Goal: Transaction & Acquisition: Purchase product/service

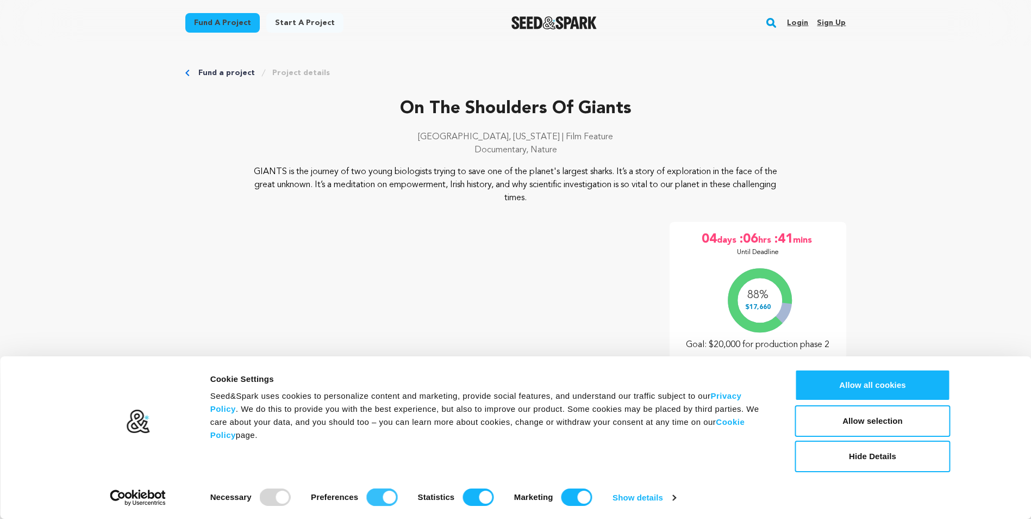
click at [371, 501] on input "Preferences" at bounding box center [381, 496] width 31 height 17
checkbox input "false"
click at [466, 500] on input "Statistics" at bounding box center [478, 496] width 31 height 17
checkbox input "false"
click at [570, 497] on input "Marketing" at bounding box center [577, 496] width 31 height 17
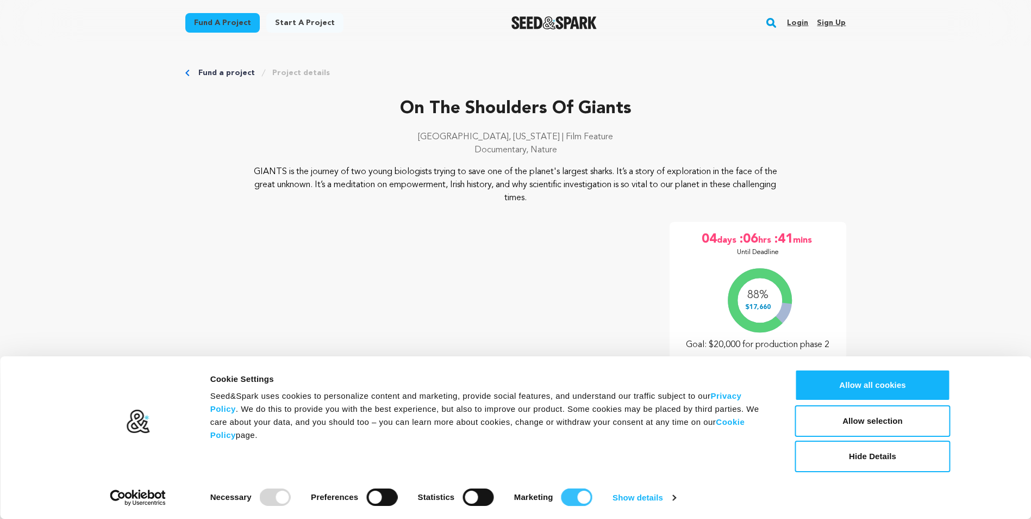
checkbox input "false"
click at [849, 422] on button "Allow selection" at bounding box center [872, 421] width 155 height 32
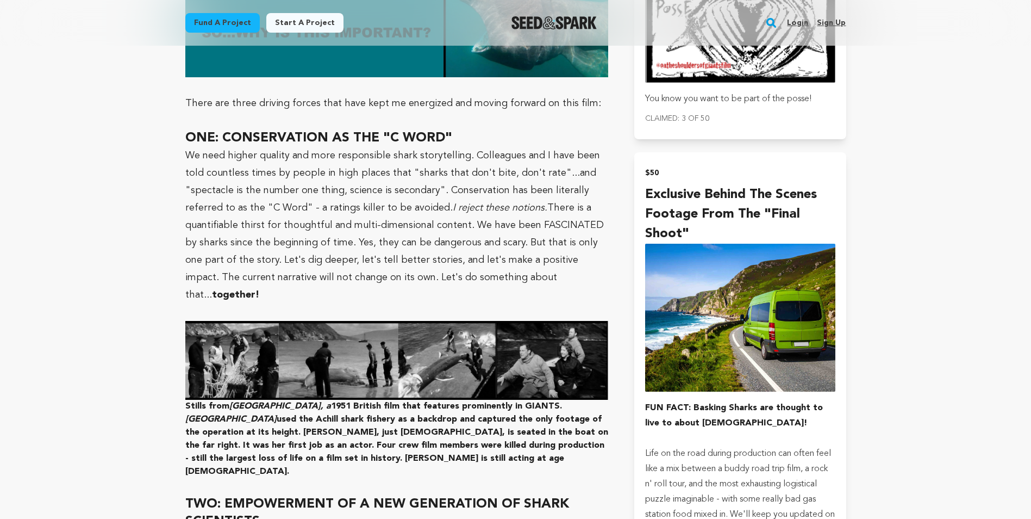
scroll to position [1712, 0]
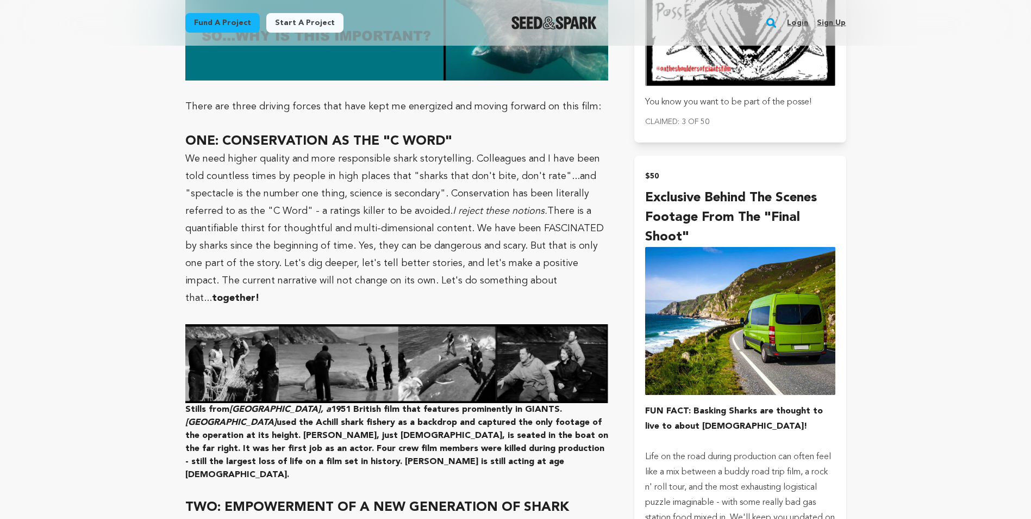
click at [730, 330] on img "submit" at bounding box center [740, 321] width 190 height 148
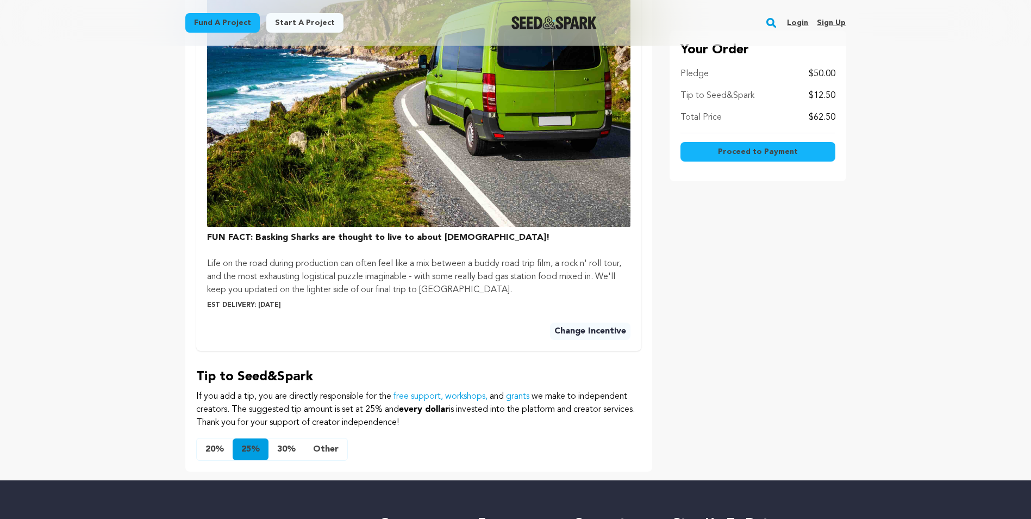
scroll to position [530, 0]
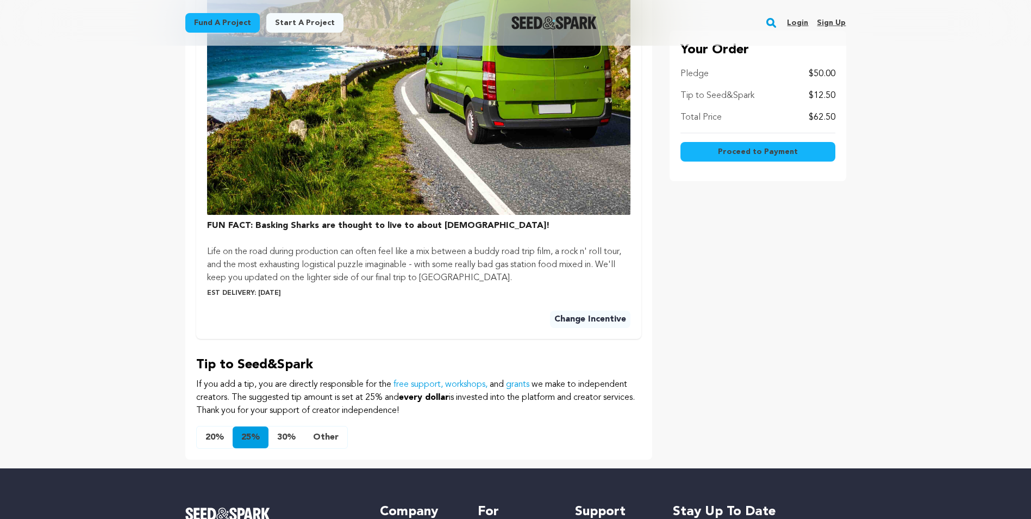
click at [327, 435] on button "Other" at bounding box center [325, 437] width 43 height 22
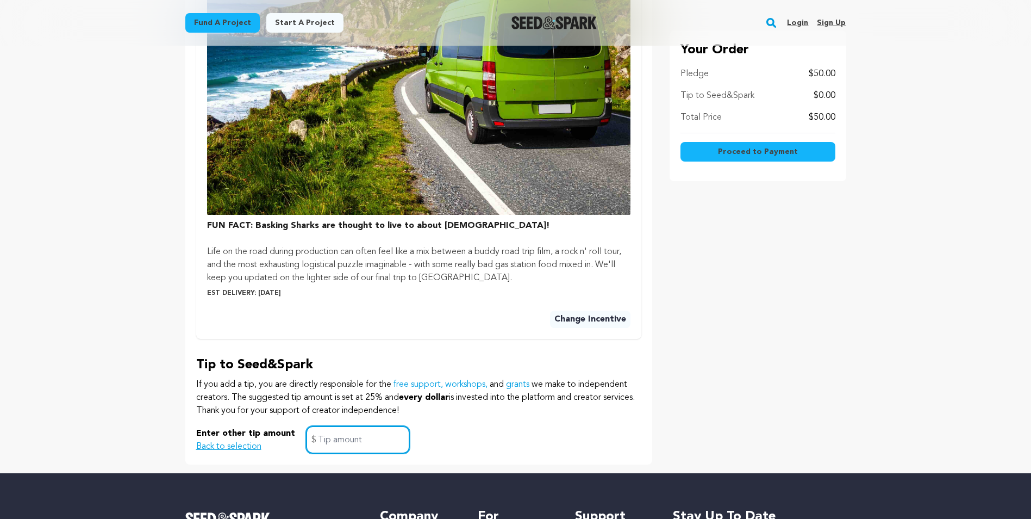
click at [331, 441] on input "text" at bounding box center [358, 440] width 104 height 28
type input "o"
type input "0"
click at [350, 388] on p "If you add a tip, you are directly responsible for the free support, workshops,…" at bounding box center [418, 397] width 445 height 39
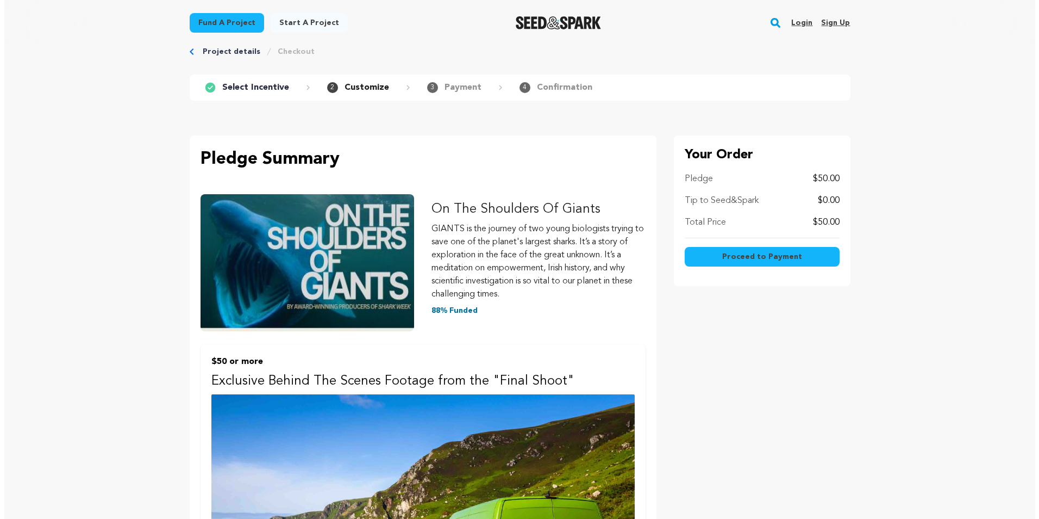
scroll to position [0, 0]
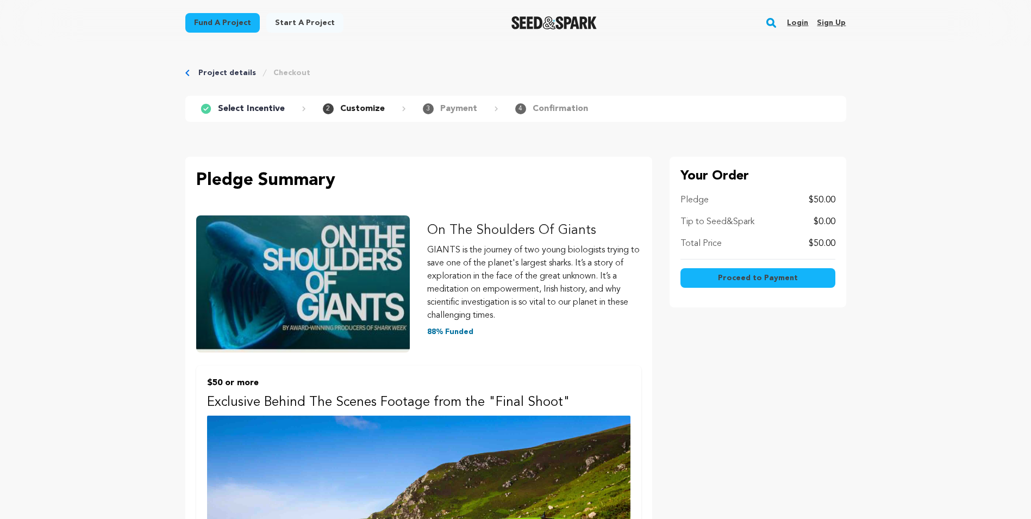
click at [757, 276] on span "Proceed to Payment" at bounding box center [758, 277] width 80 height 11
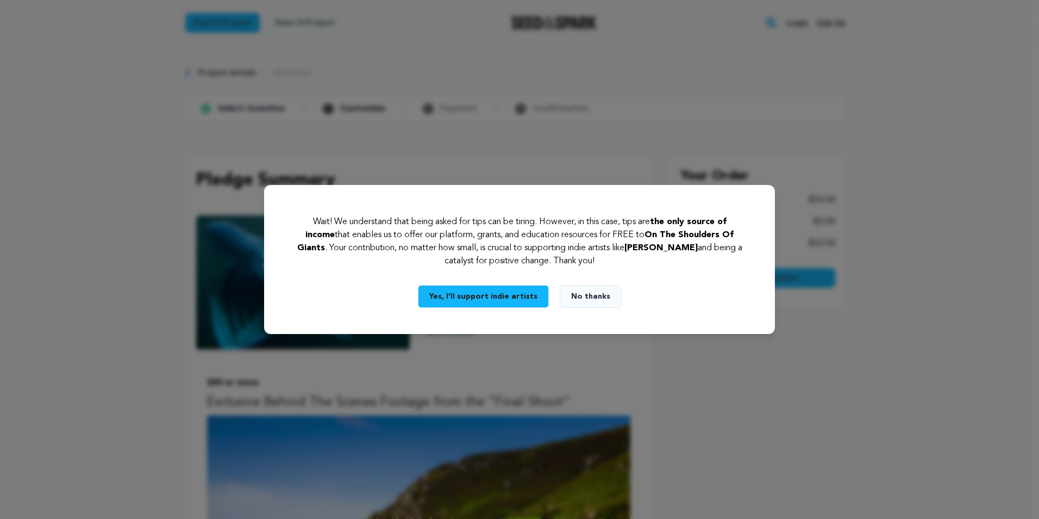
click at [586, 295] on button "No thanks" at bounding box center [591, 296] width 62 height 23
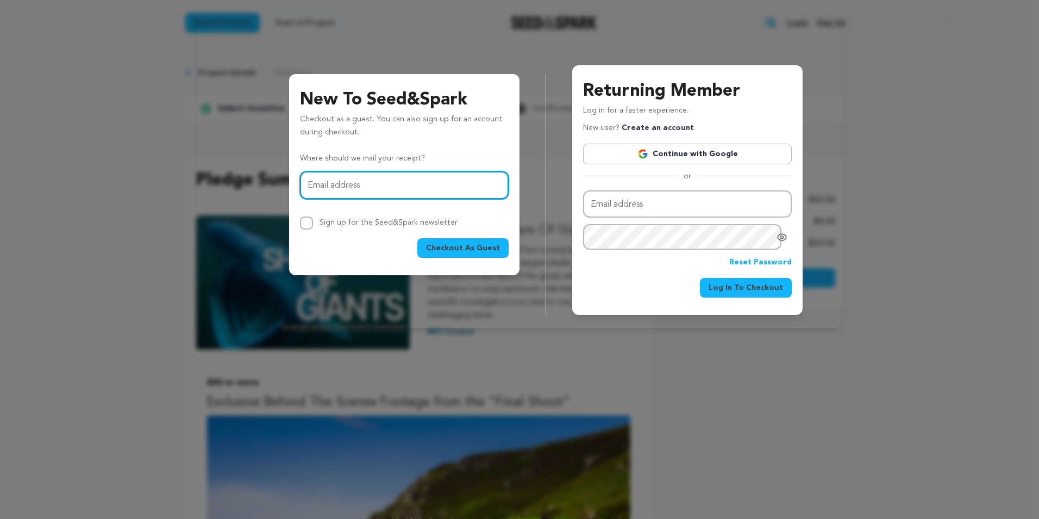
click at [350, 185] on input "Email address" at bounding box center [404, 185] width 209 height 28
type input "poflaherty@lotek.com"
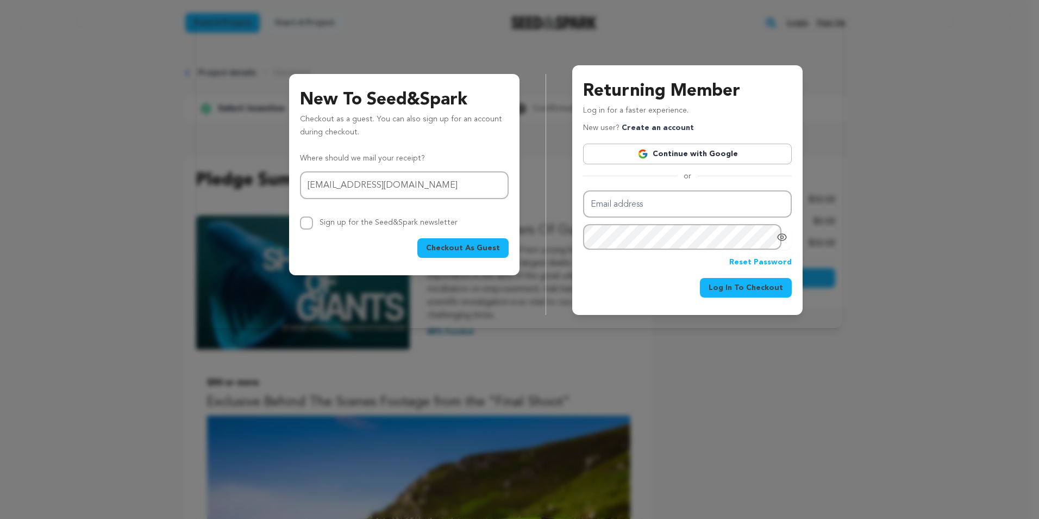
click at [450, 247] on span "Checkout As Guest" at bounding box center [463, 247] width 74 height 11
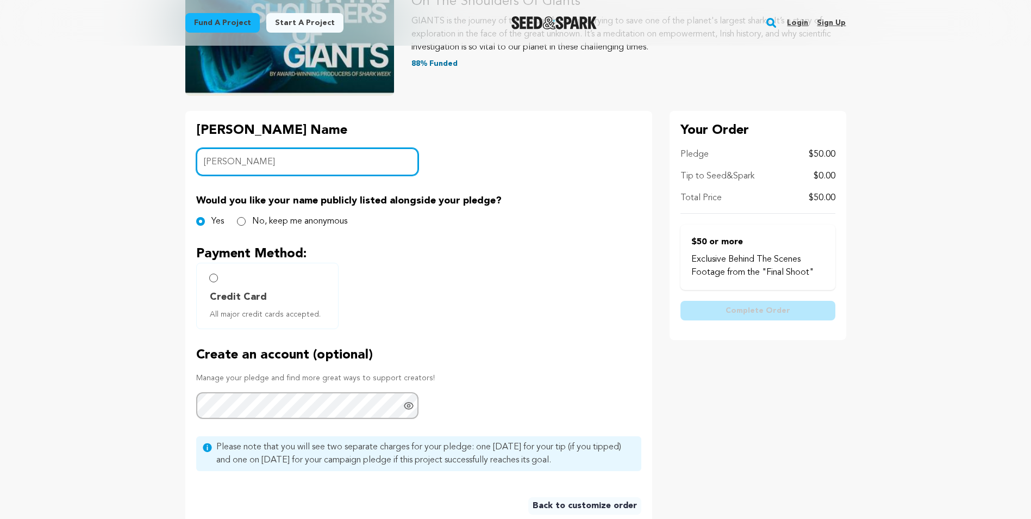
scroll to position [204, 0]
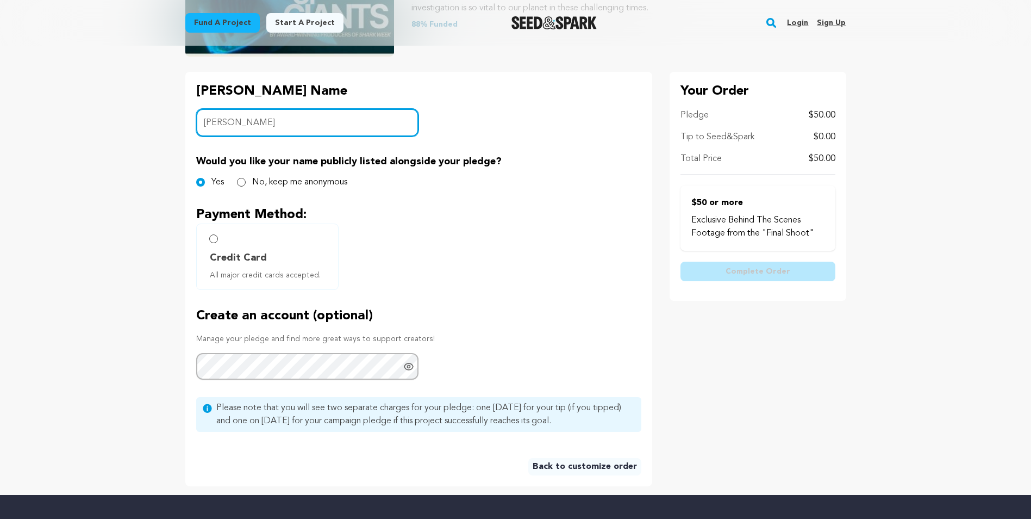
type input "Padraic O'Flaherty"
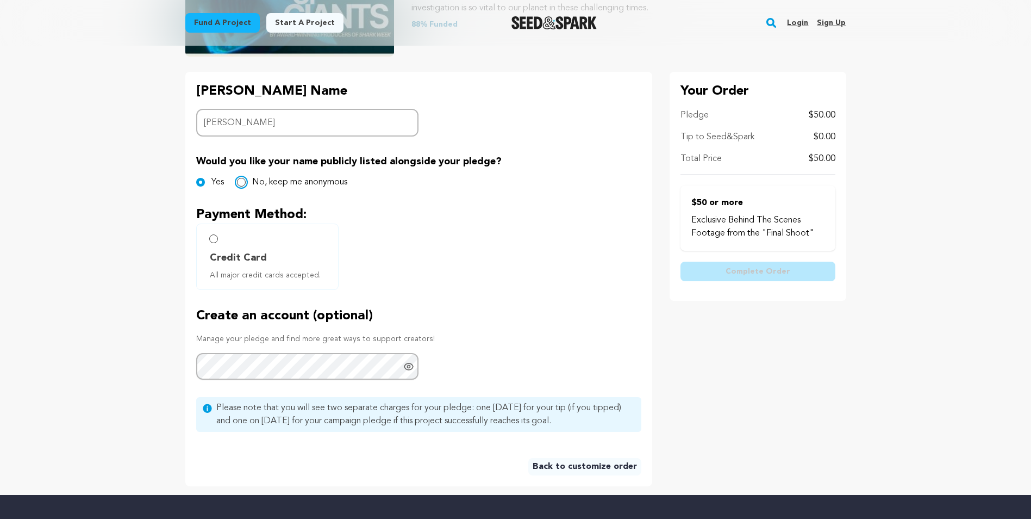
click at [240, 180] on input "No, keep me anonymous" at bounding box center [241, 182] width 9 height 9
radio input "true"
click at [213, 239] on input "Credit Card All major credit cards accepted." at bounding box center [213, 238] width 9 height 9
radio input "false"
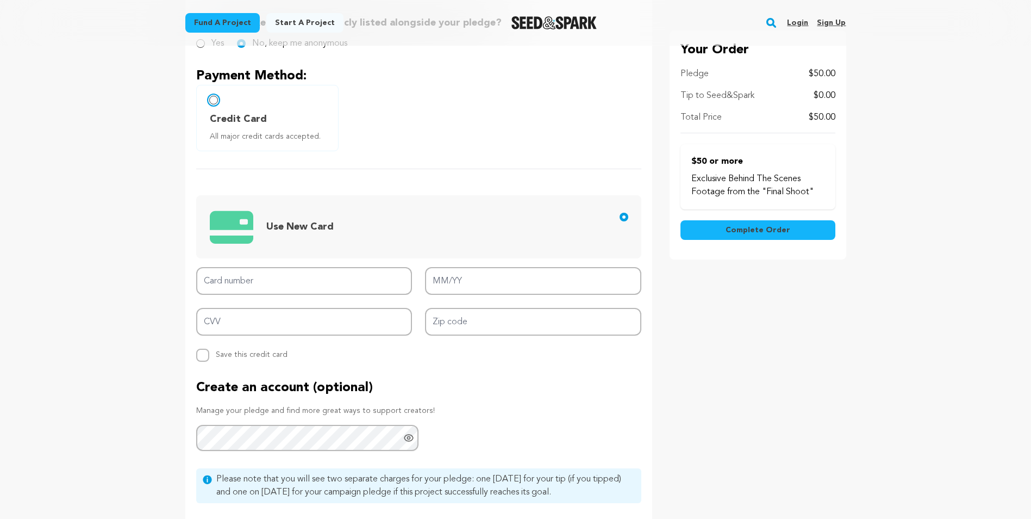
scroll to position [353, 0]
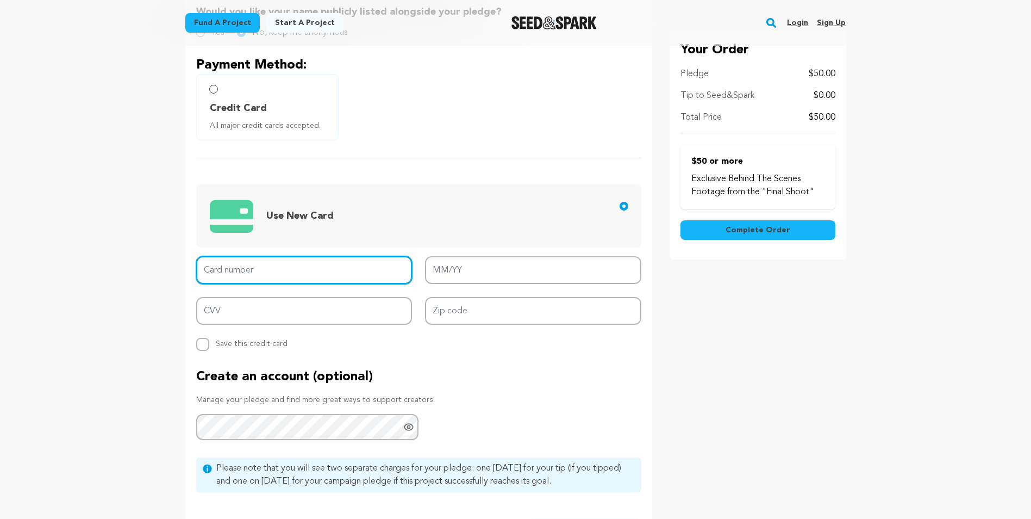
click at [285, 271] on input "Card number" at bounding box center [304, 270] width 216 height 28
type input "4500 0335 2345 9178"
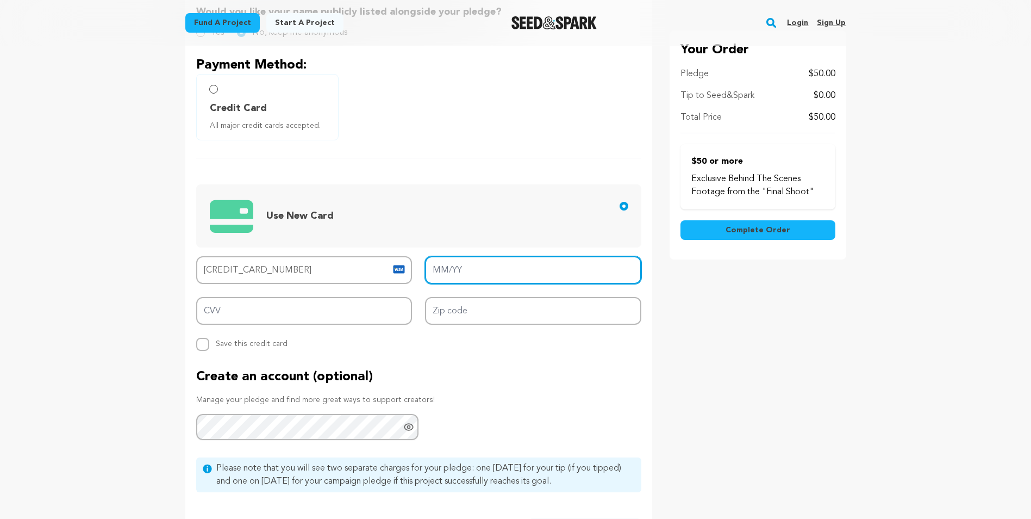
click at [469, 273] on input "MM/YY" at bounding box center [533, 270] width 216 height 28
type input "04/26"
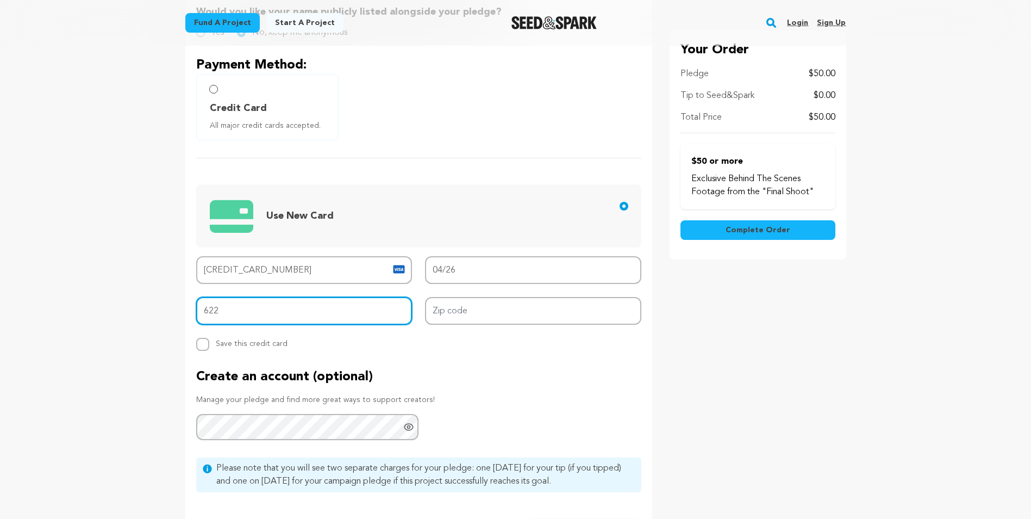
type input "622"
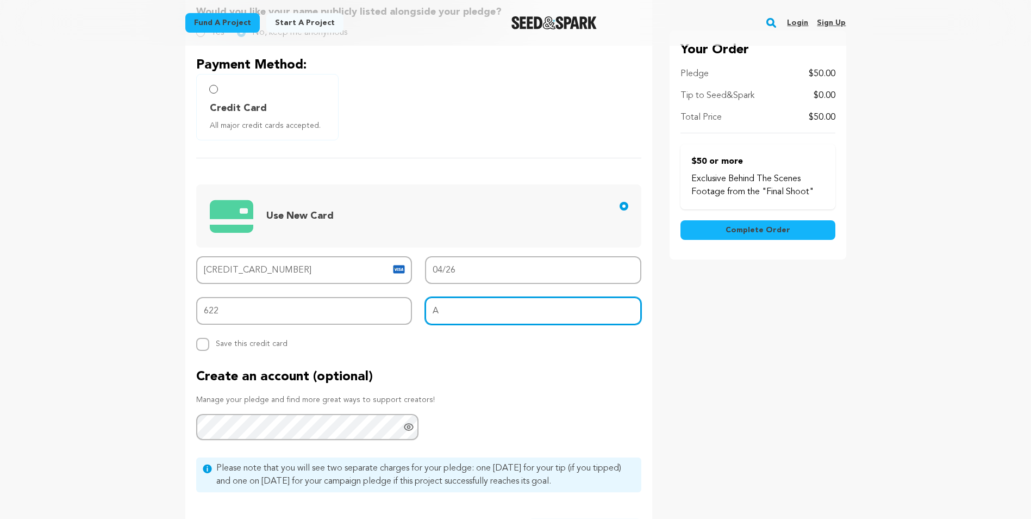
type input "A1E 6B4"
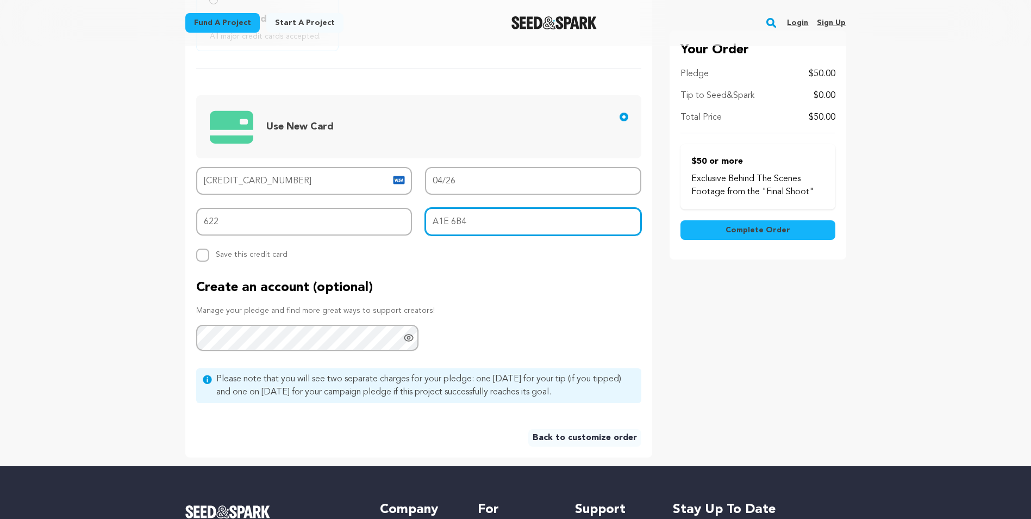
scroll to position [462, 0]
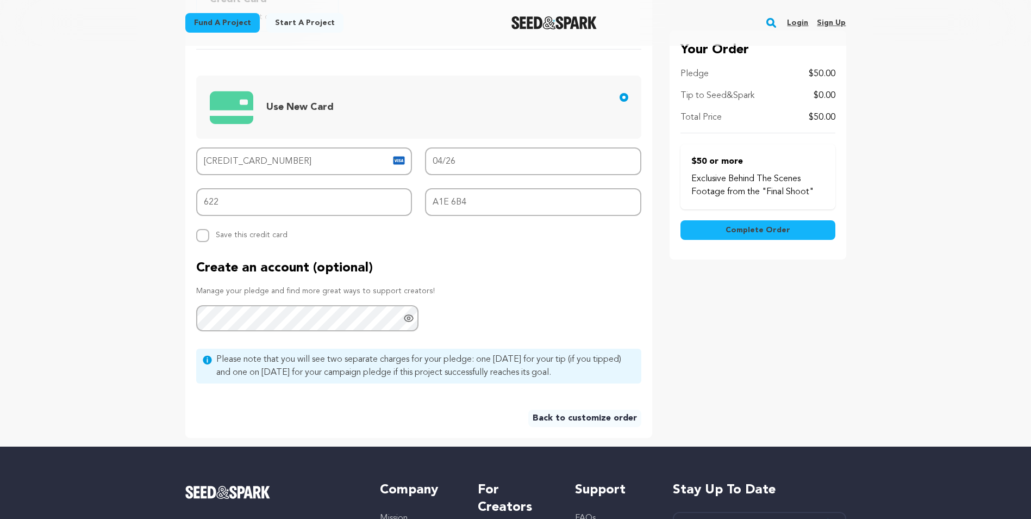
click at [743, 226] on span "Complete Order" at bounding box center [758, 230] width 65 height 11
